Goal: Task Accomplishment & Management: Manage account settings

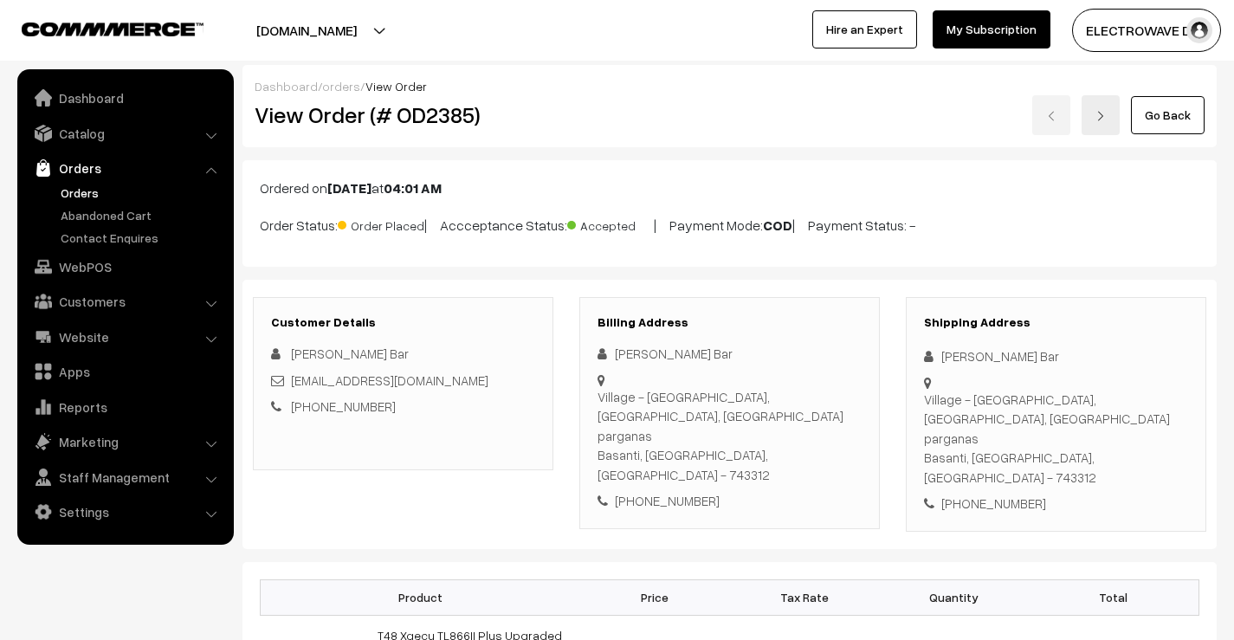
click at [94, 184] on link "Orders" at bounding box center [141, 193] width 171 height 18
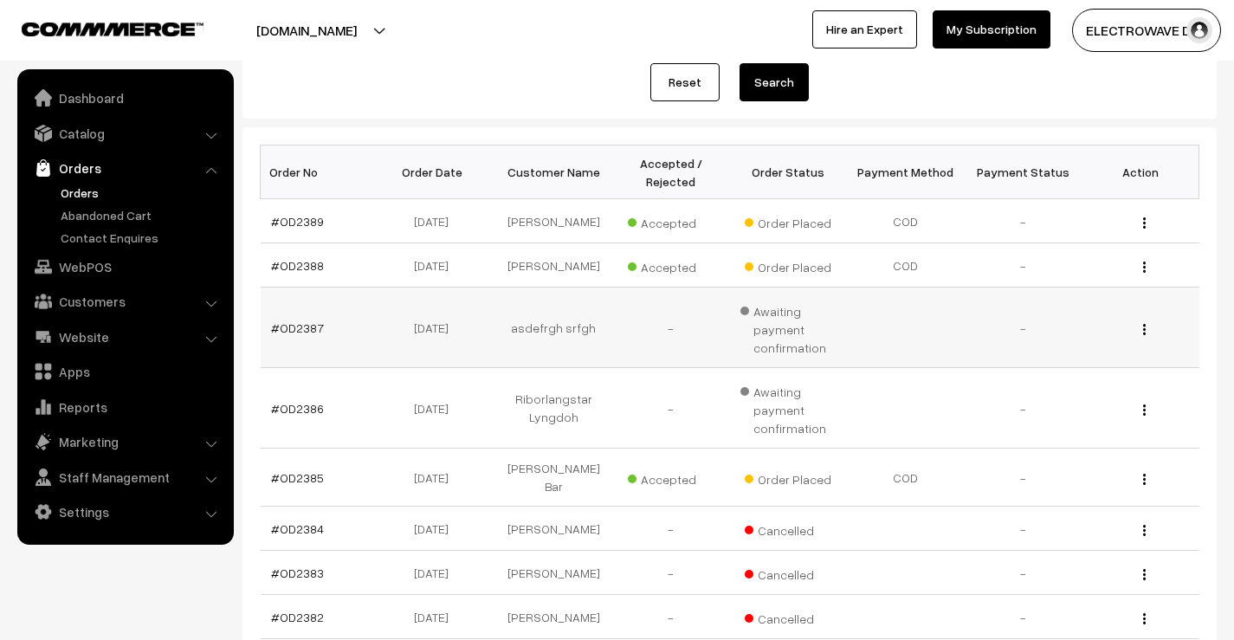
scroll to position [173, 0]
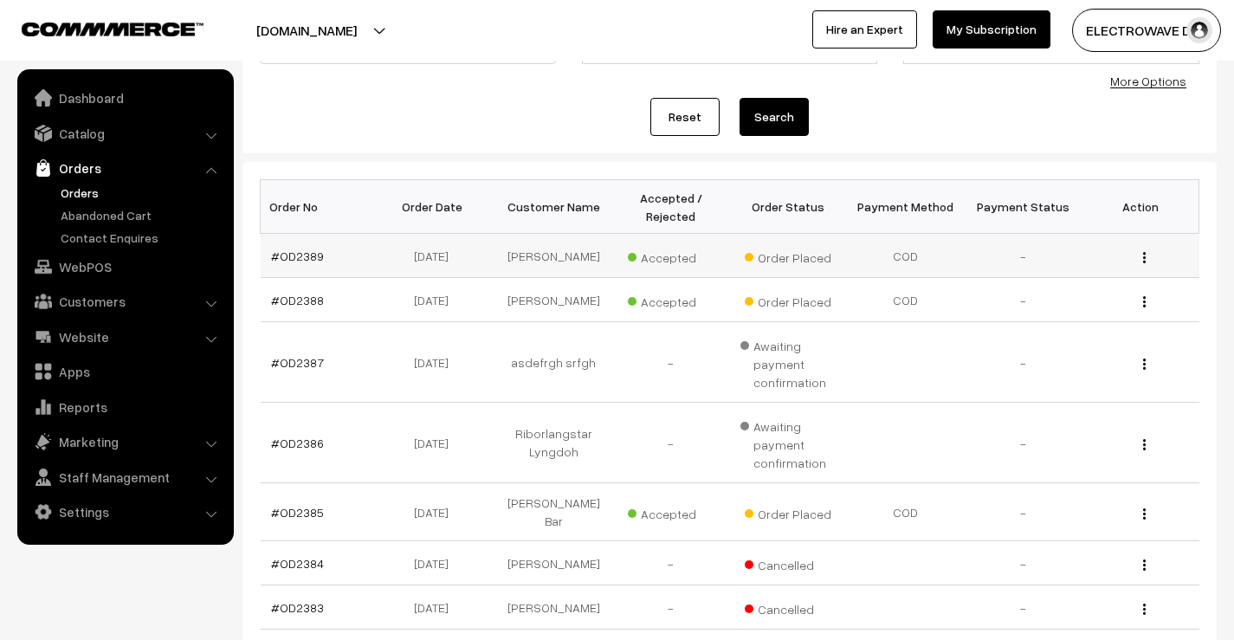
click at [270, 254] on td "#OD2389" at bounding box center [320, 256] width 118 height 44
click at [274, 253] on link "#OD2389" at bounding box center [297, 256] width 53 height 15
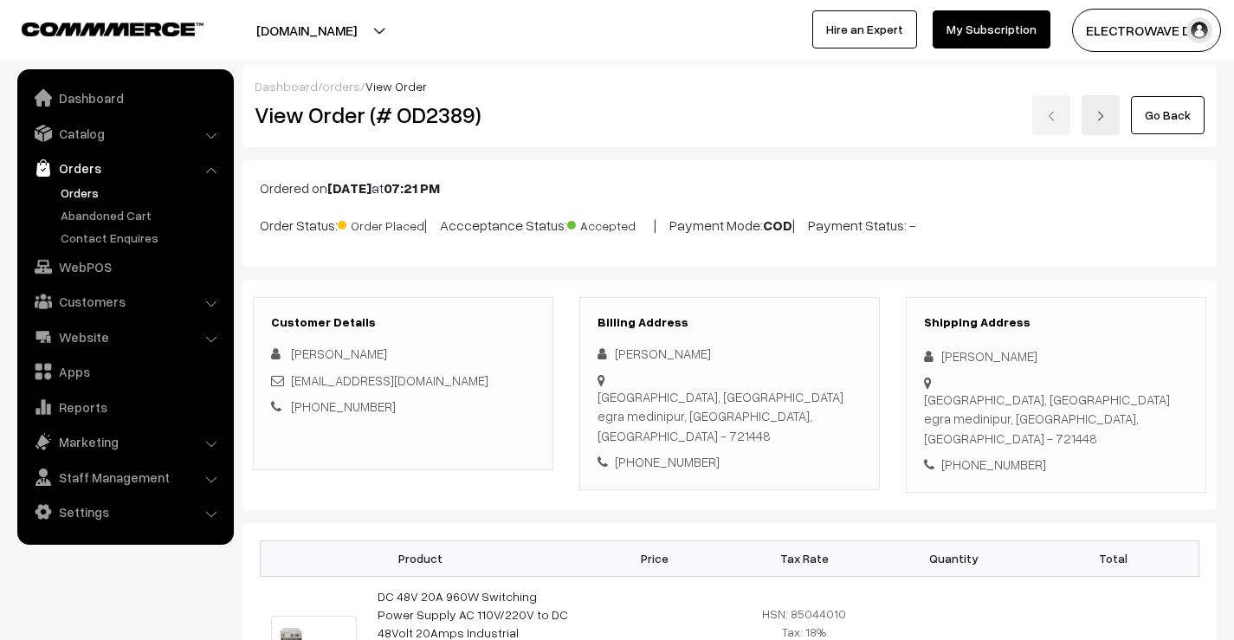
click at [1116, 108] on link at bounding box center [1101, 115] width 38 height 40
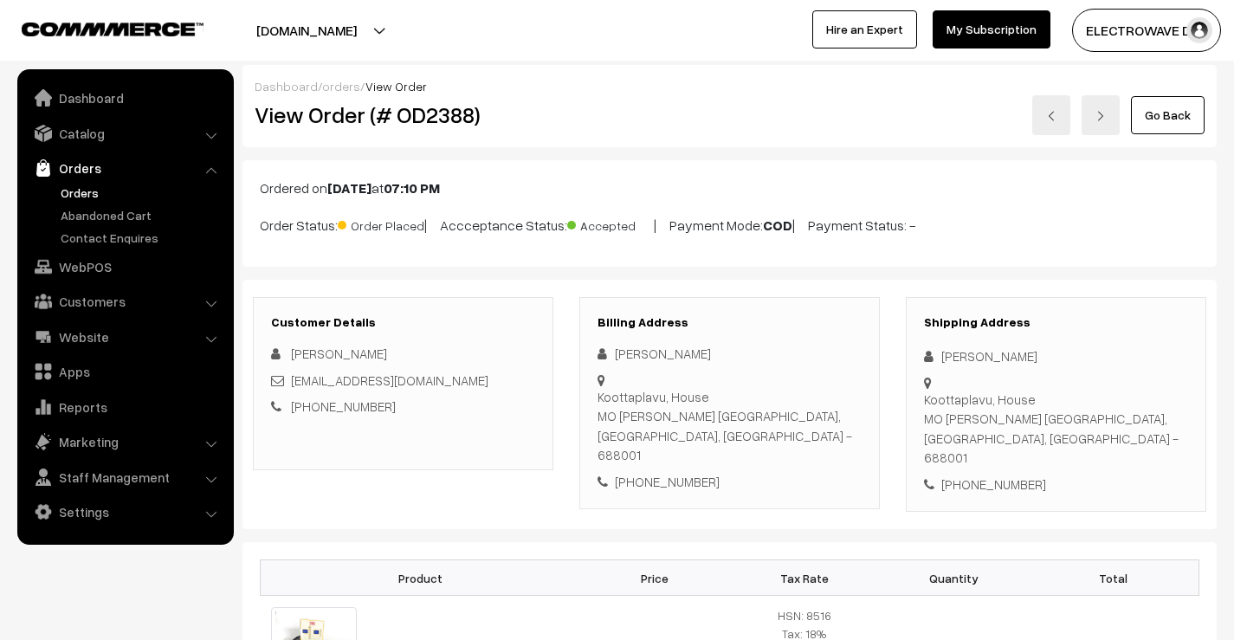
click at [1054, 129] on link at bounding box center [1051, 115] width 38 height 40
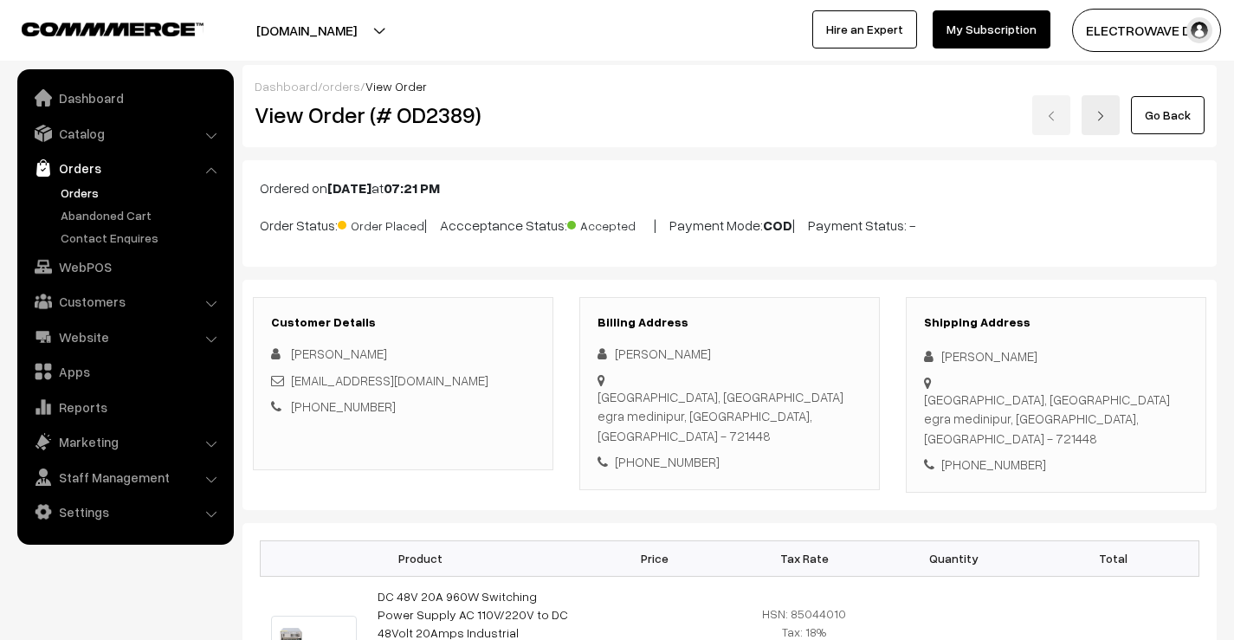
click at [979, 455] on div "[PHONE_NUMBER]" at bounding box center [1056, 465] width 264 height 20
copy div "6297826795"
drag, startPoint x: 613, startPoint y: 578, endPoint x: 563, endPoint y: 629, distance: 71.6
